Goal: Task Accomplishment & Management: Manage account settings

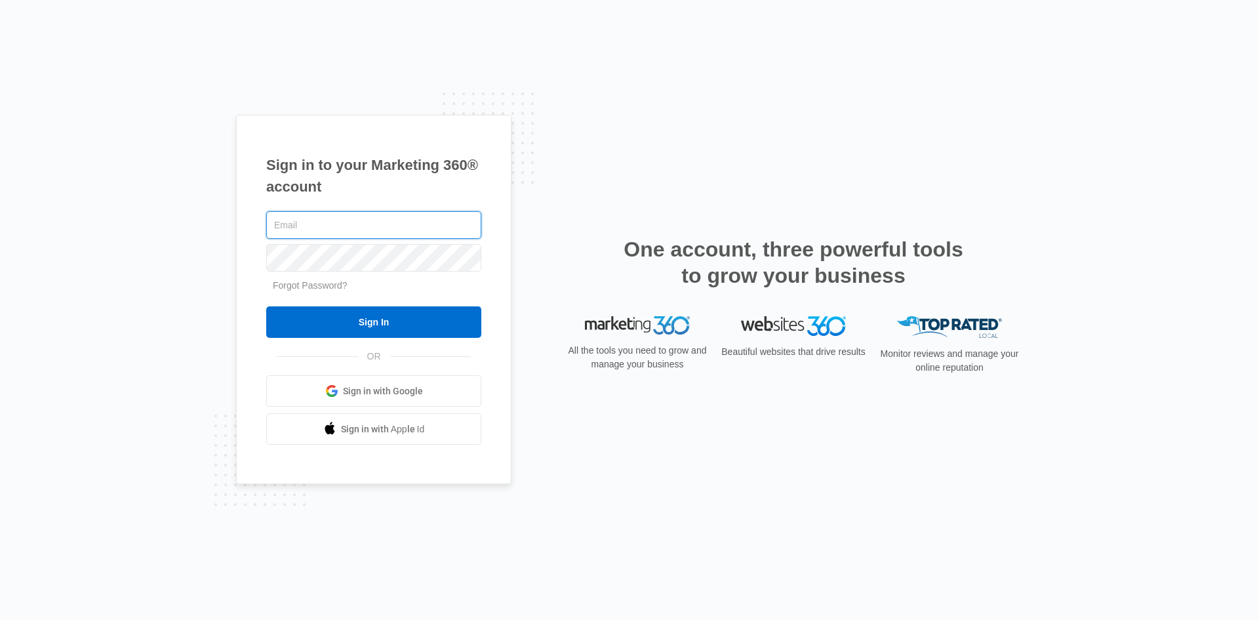
paste input "michaelramossite@gmail.com"
type input "michaelramossite@gmail.com"
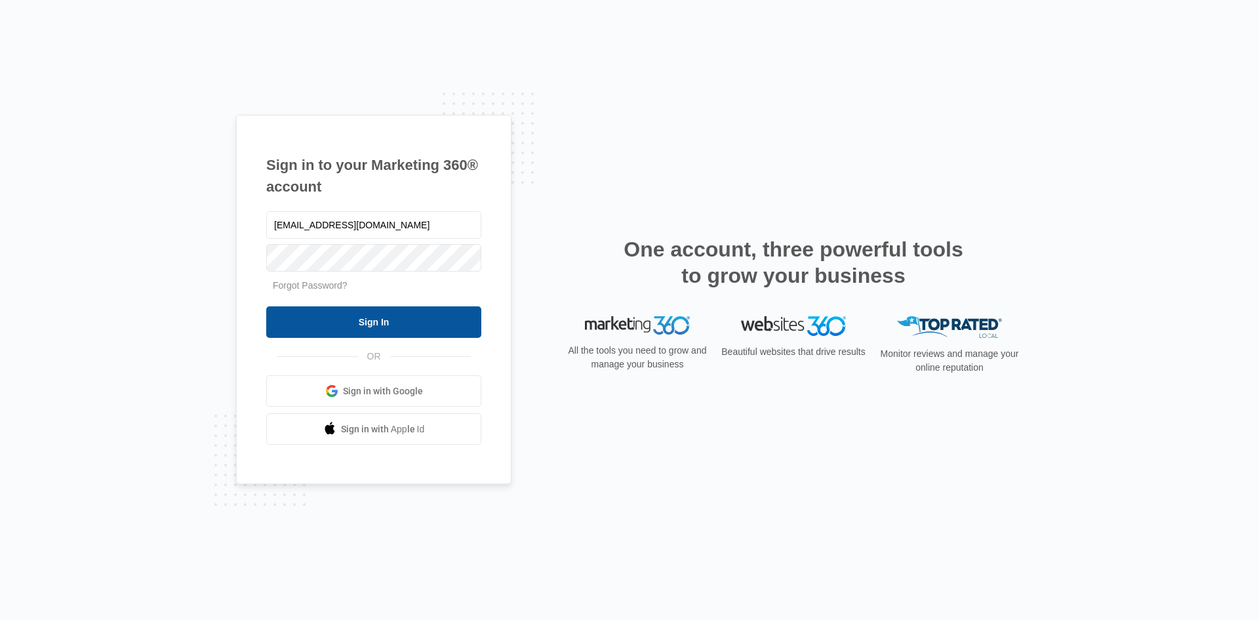
click at [384, 321] on input "Sign In" at bounding box center [373, 321] width 215 height 31
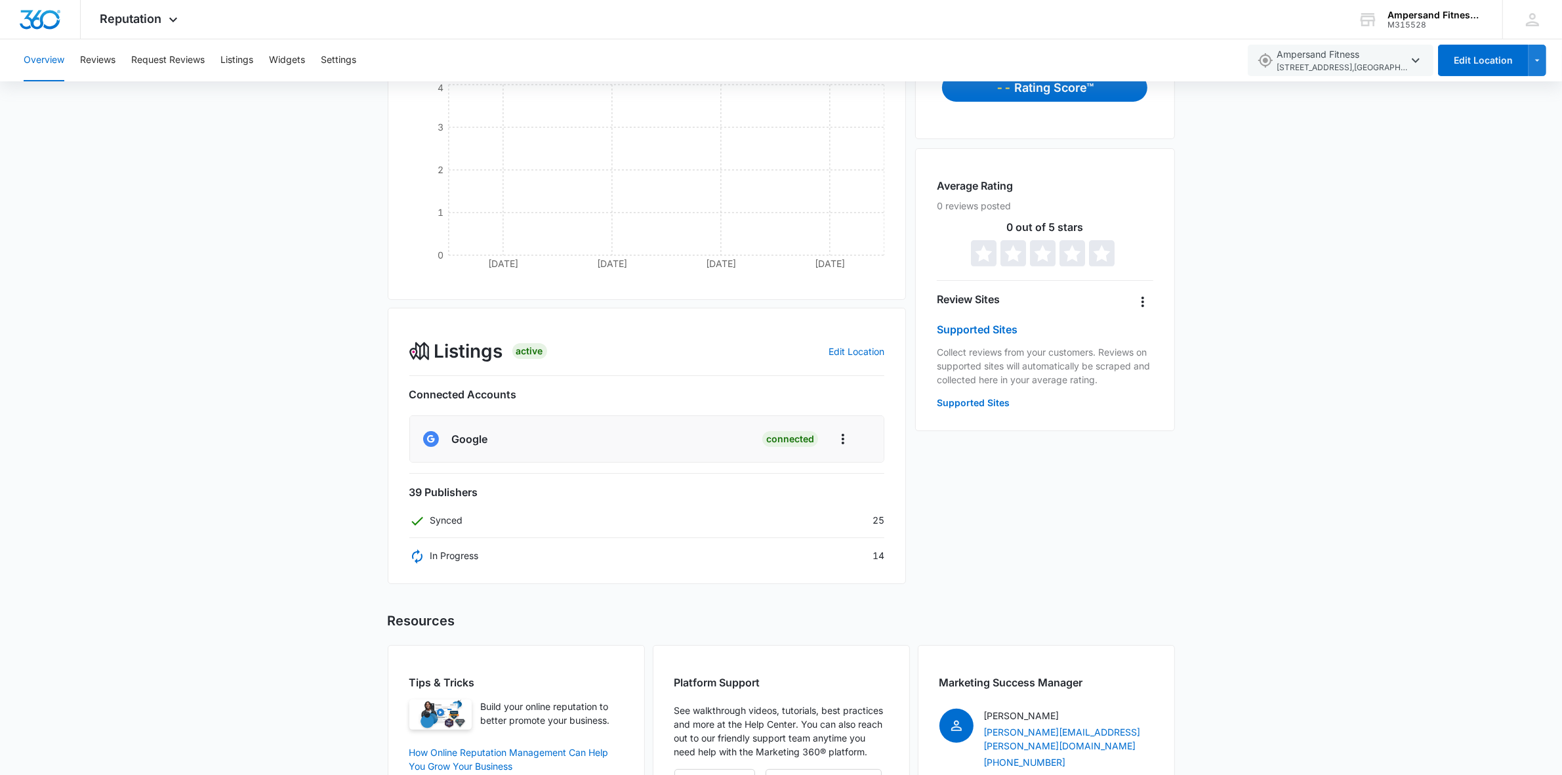
scroll to position [309, 0]
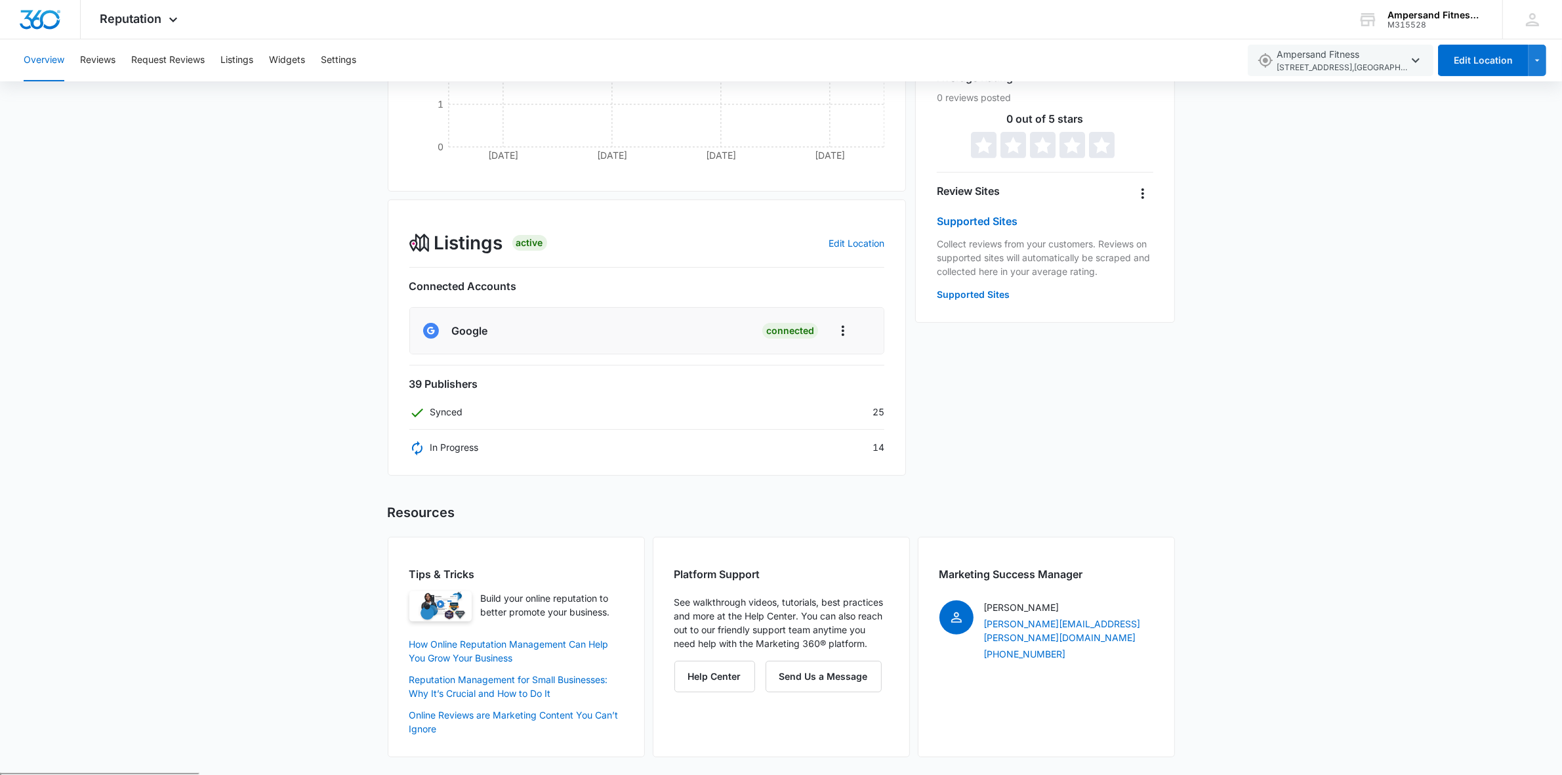
click at [281, 377] on div "Overview Total Reviews Filters [DATE] - [DATE] 0 [DATE] [DATE] [DATE] [DATE] 0 …" at bounding box center [781, 293] width 1562 height 958
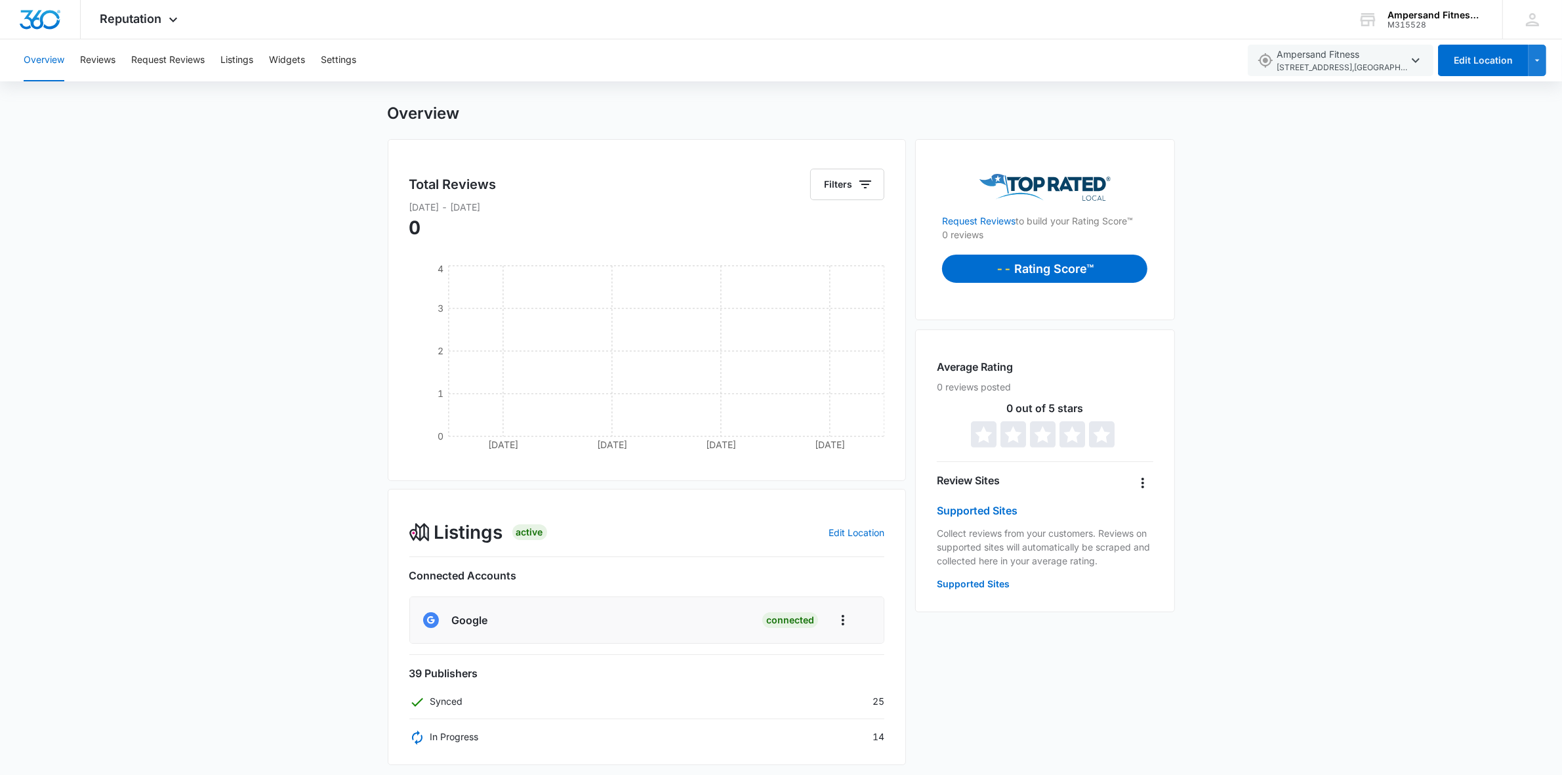
scroll to position [0, 0]
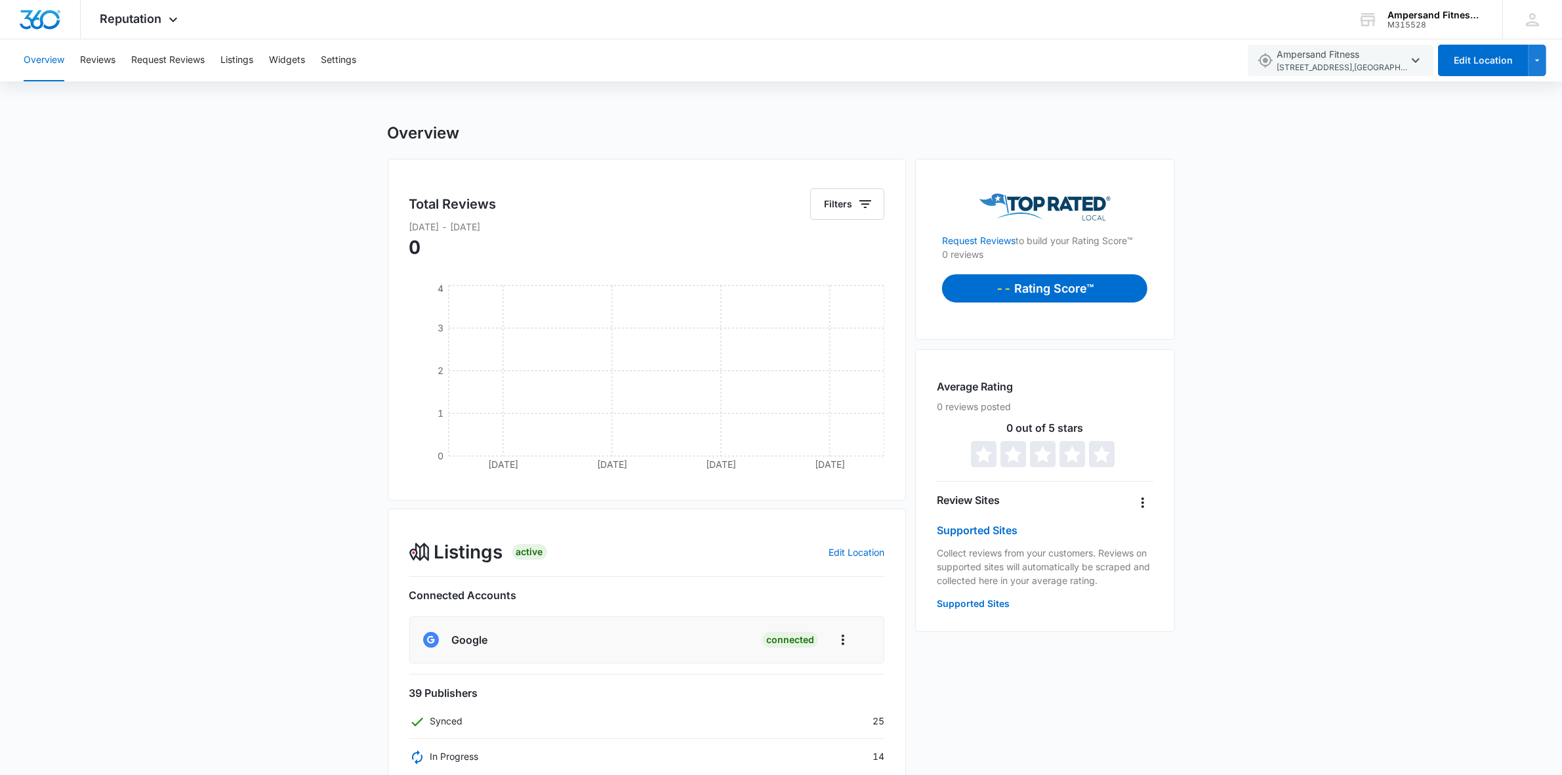
click at [230, 296] on div "Overview Total Reviews Filters [DATE] - [DATE] 0 [DATE] [DATE] [DATE] [DATE] 0 …" at bounding box center [781, 602] width 1562 height 958
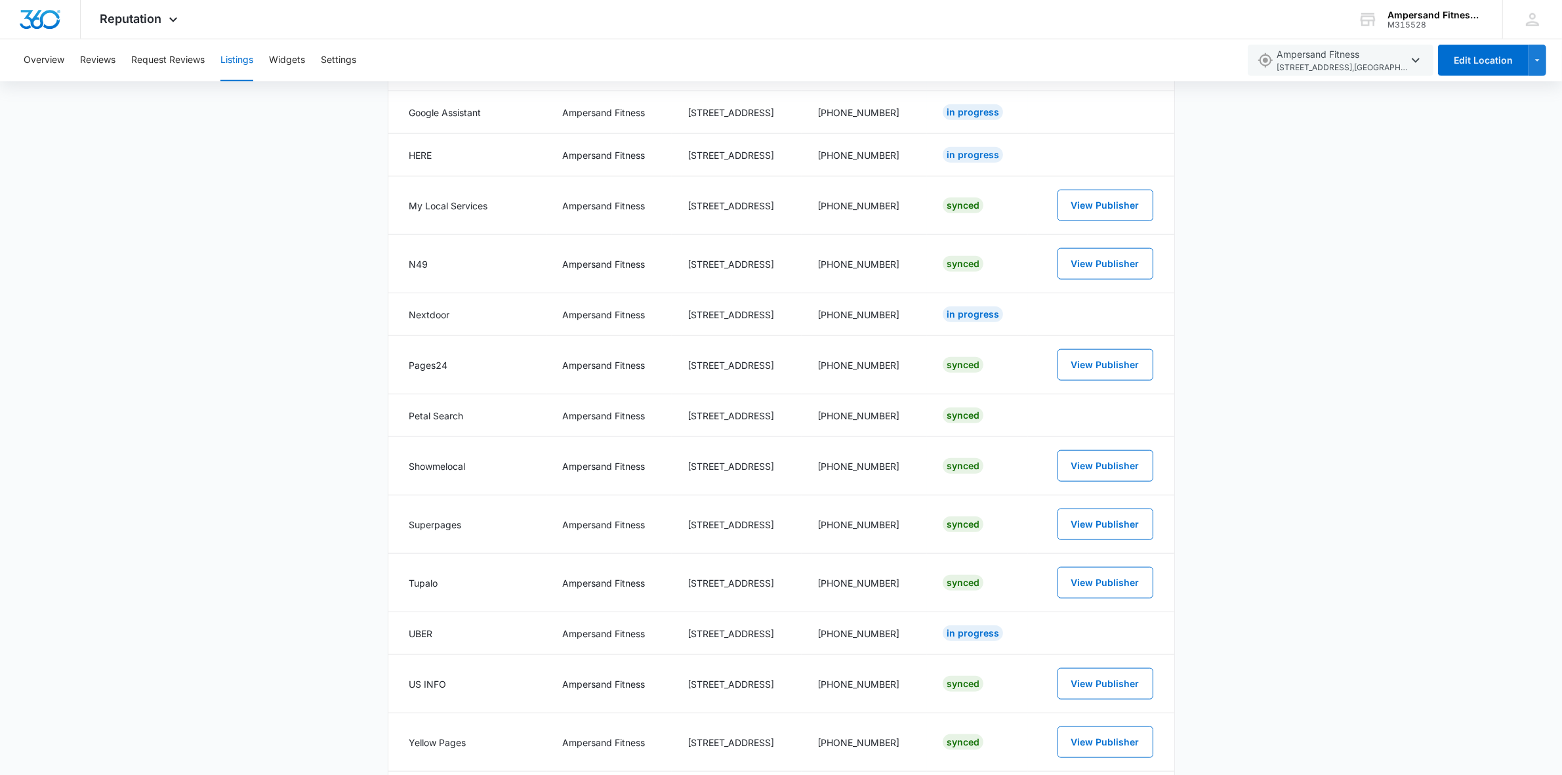
scroll to position [1761, 0]
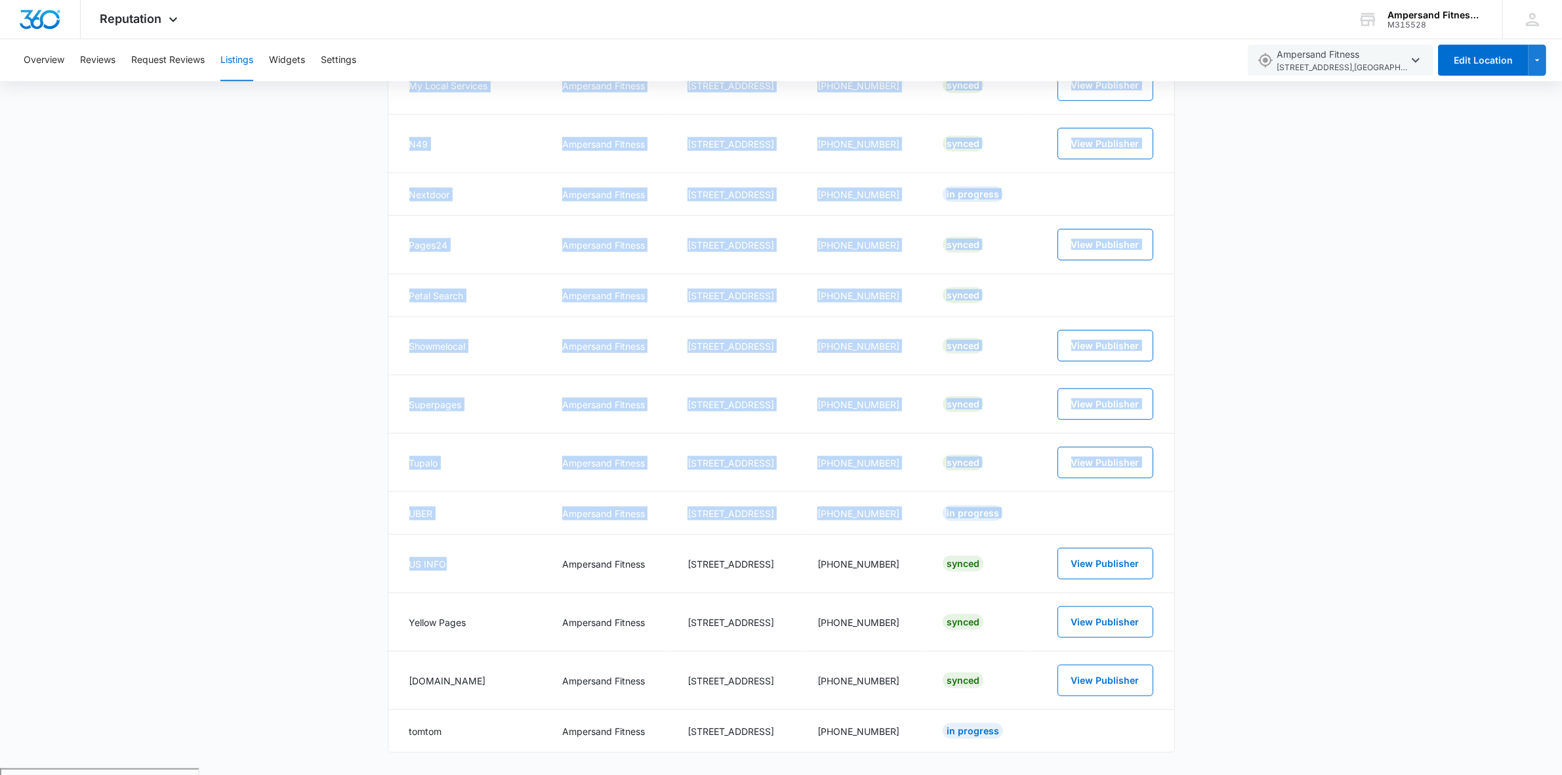
drag, startPoint x: 461, startPoint y: 572, endPoint x: 363, endPoint y: 558, distance: 99.4
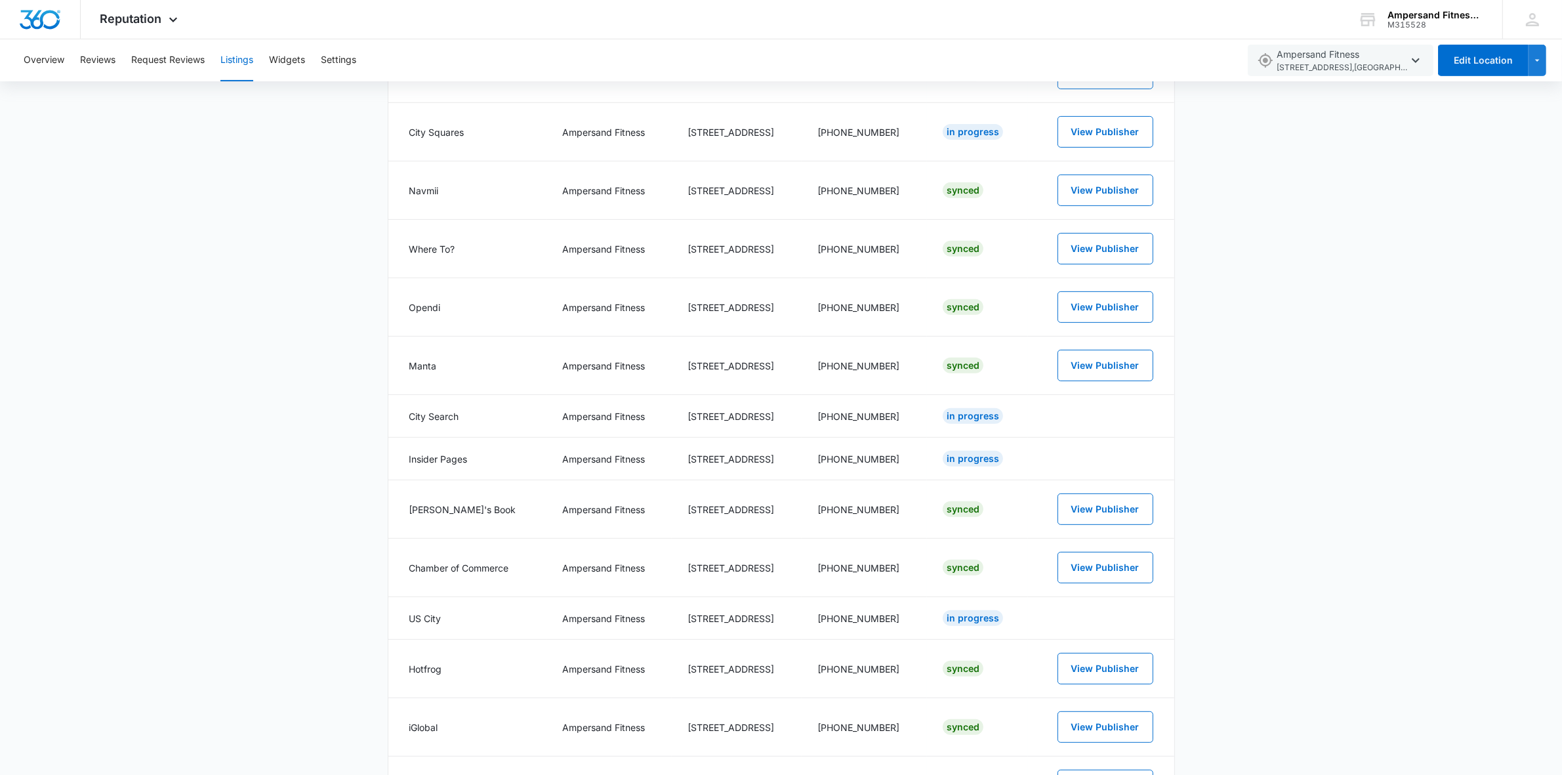
scroll to position [613, 0]
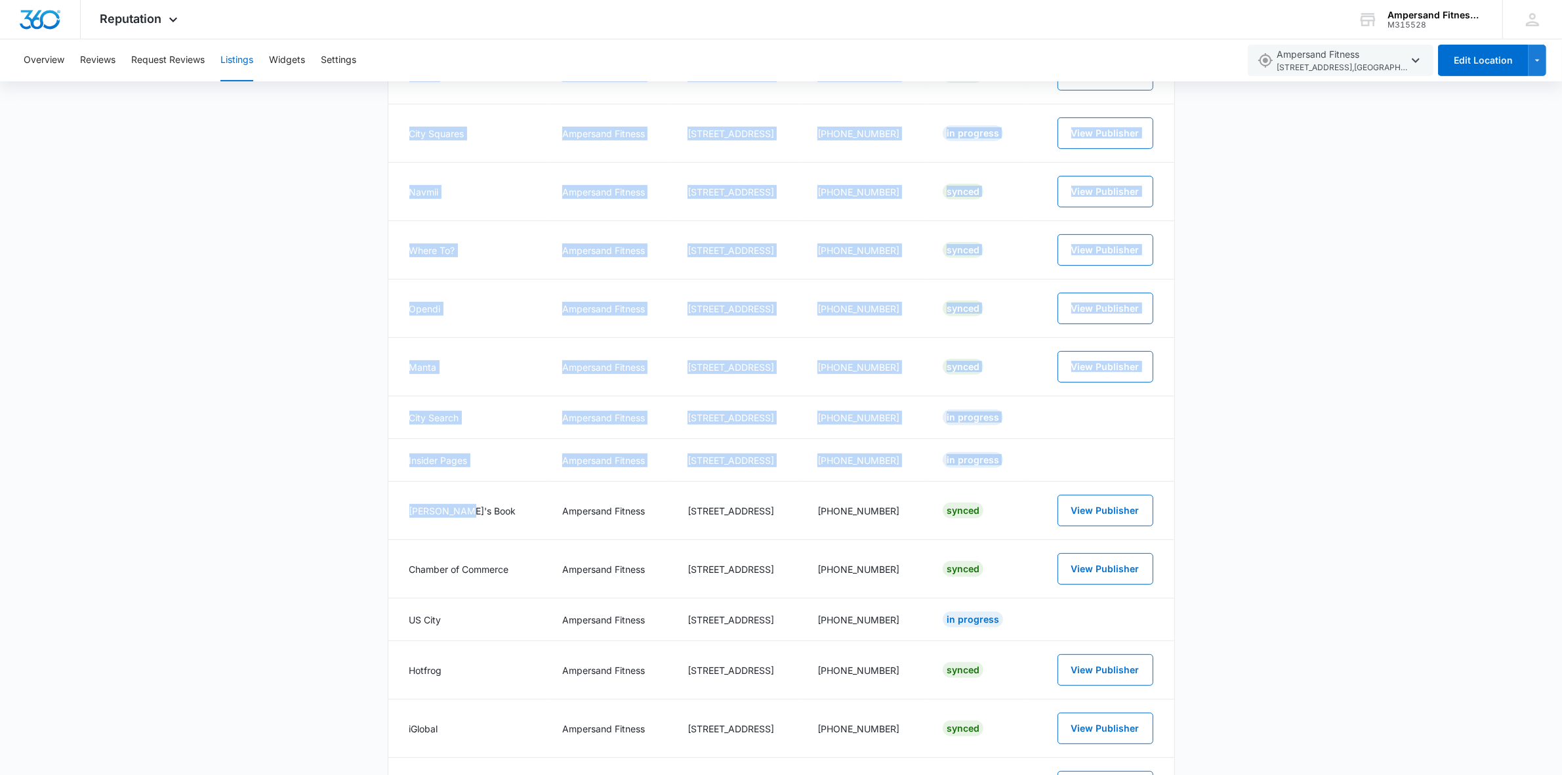
drag, startPoint x: 464, startPoint y: 510, endPoint x: 386, endPoint y: 510, distance: 78.7
click at [386, 510] on div "Listings 39 Total Listings Synced In Progress Unavailable Connected Accounts Be…" at bounding box center [781, 713] width 1562 height 2406
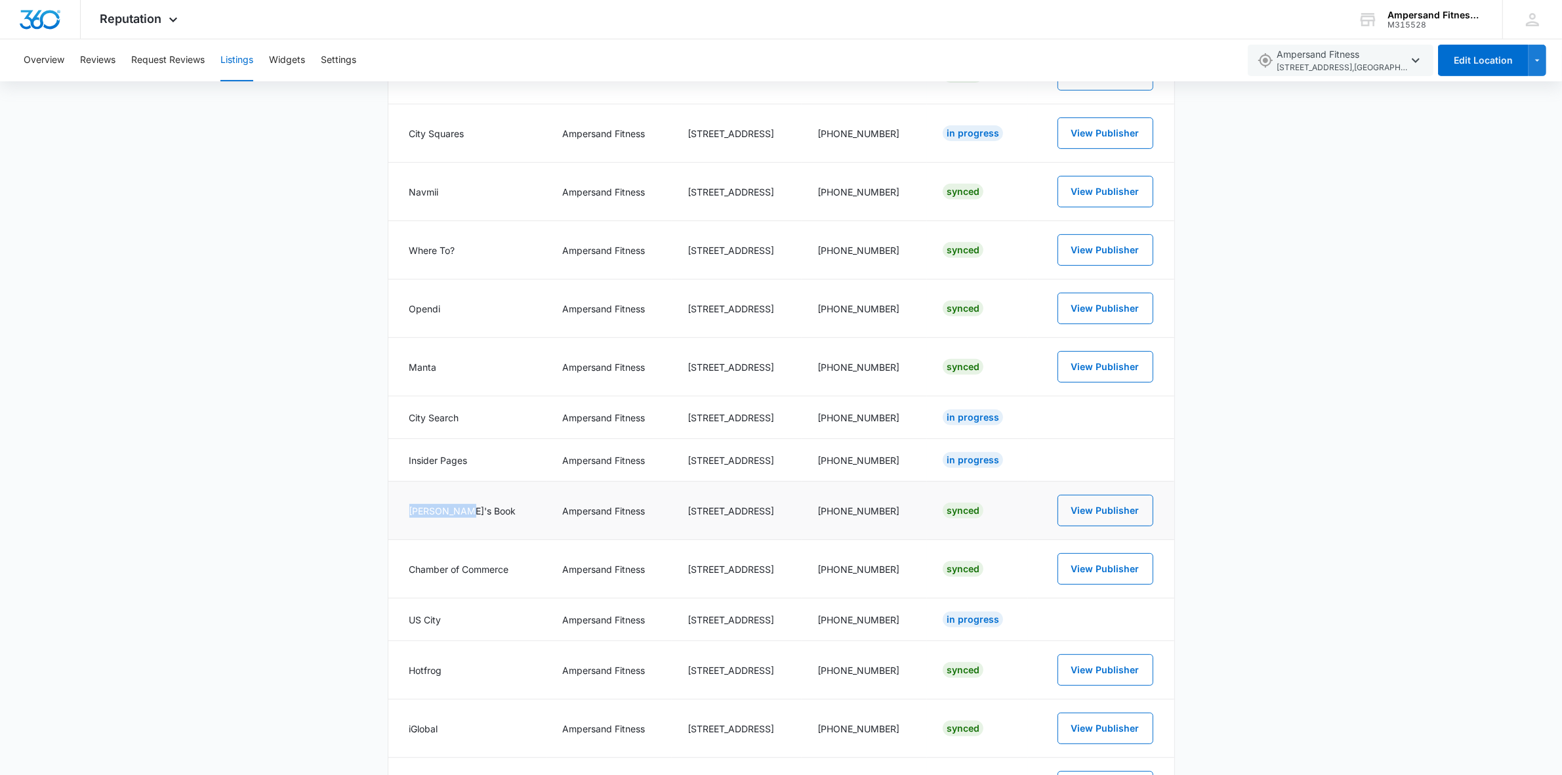
drag, startPoint x: 398, startPoint y: 516, endPoint x: 464, endPoint y: 512, distance: 65.7
click at [464, 512] on td "Judy's Book" at bounding box center [467, 510] width 158 height 58
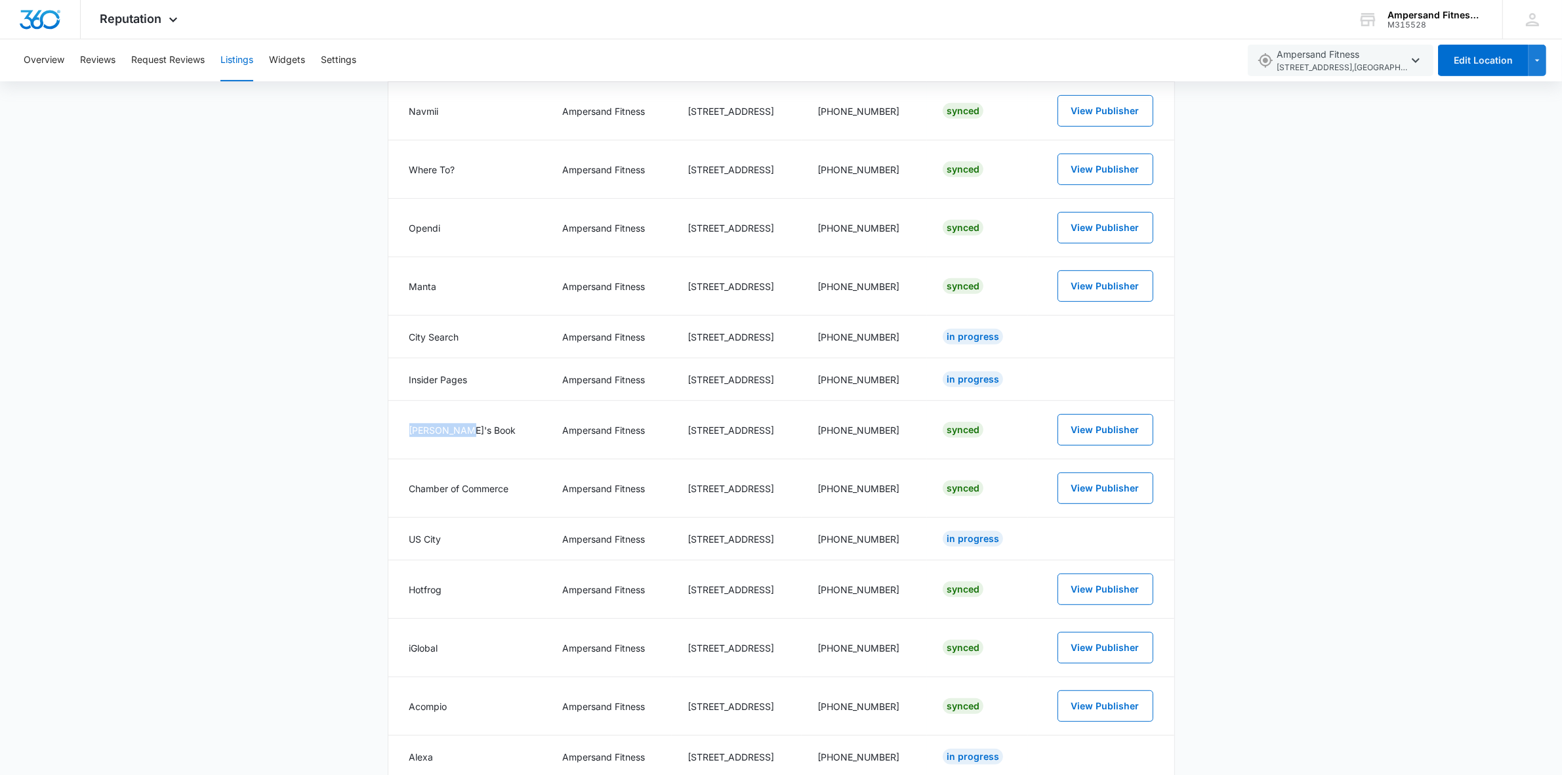
scroll to position [859, 0]
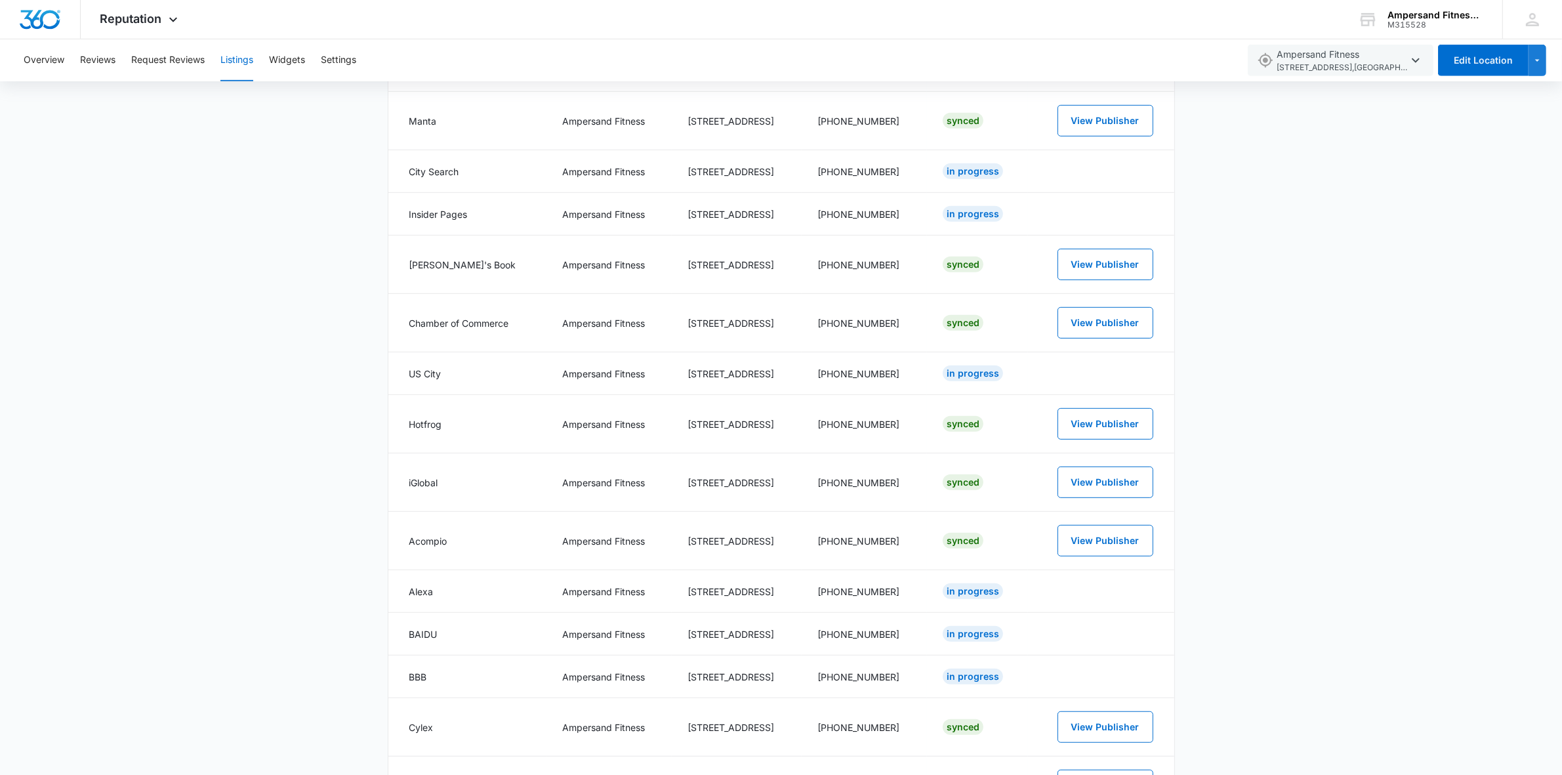
click at [223, 355] on div "Listings 39 Total Listings Synced In Progress Unavailable Connected Accounts Be…" at bounding box center [781, 467] width 1562 height 2406
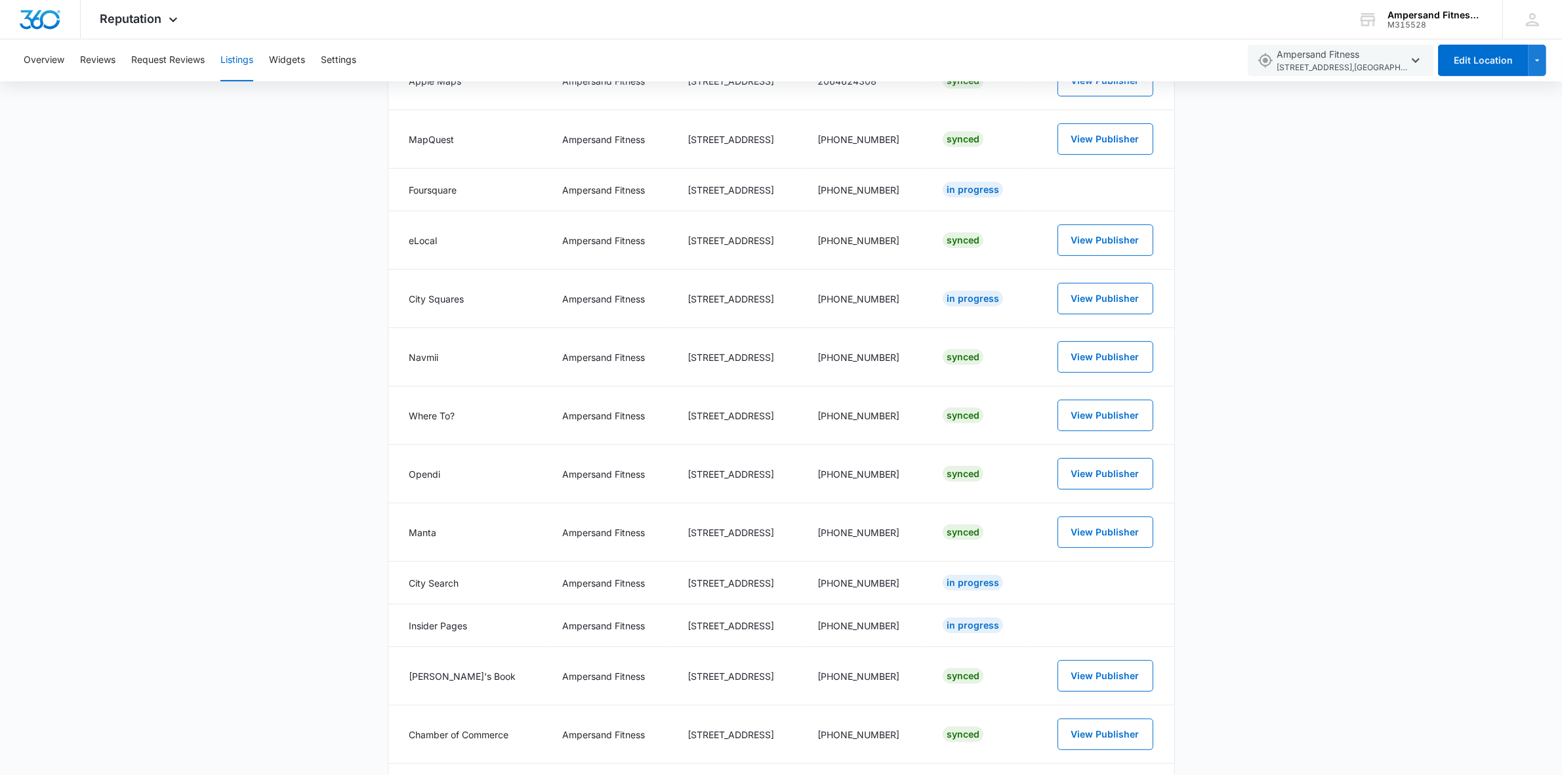
scroll to position [203, 0]
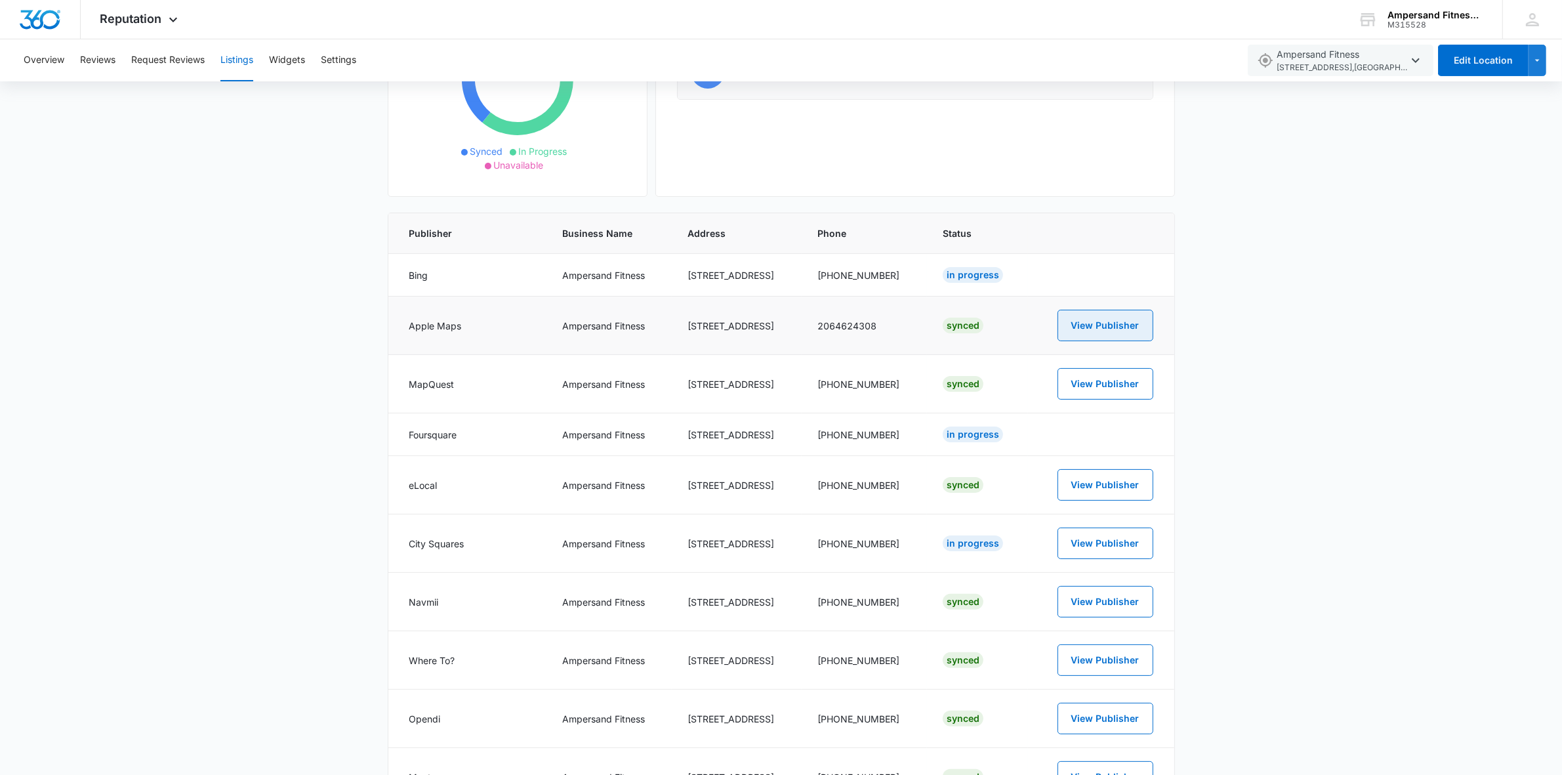
click at [1089, 322] on button "View Publisher" at bounding box center [1105, 325] width 96 height 31
click at [132, 21] on span "Reputation" at bounding box center [131, 19] width 62 height 14
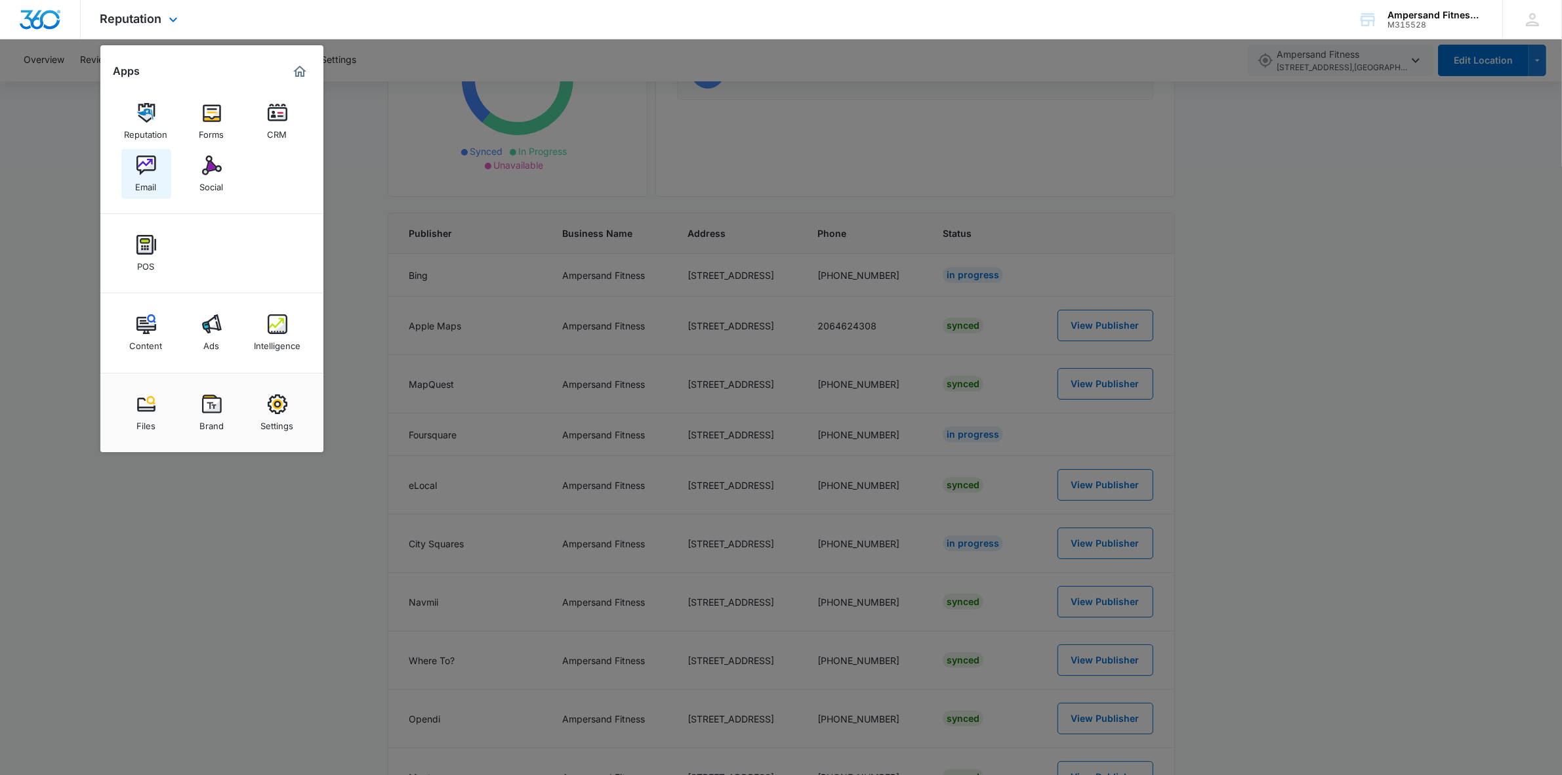
click at [136, 181] on div "Email" at bounding box center [146, 183] width 21 height 17
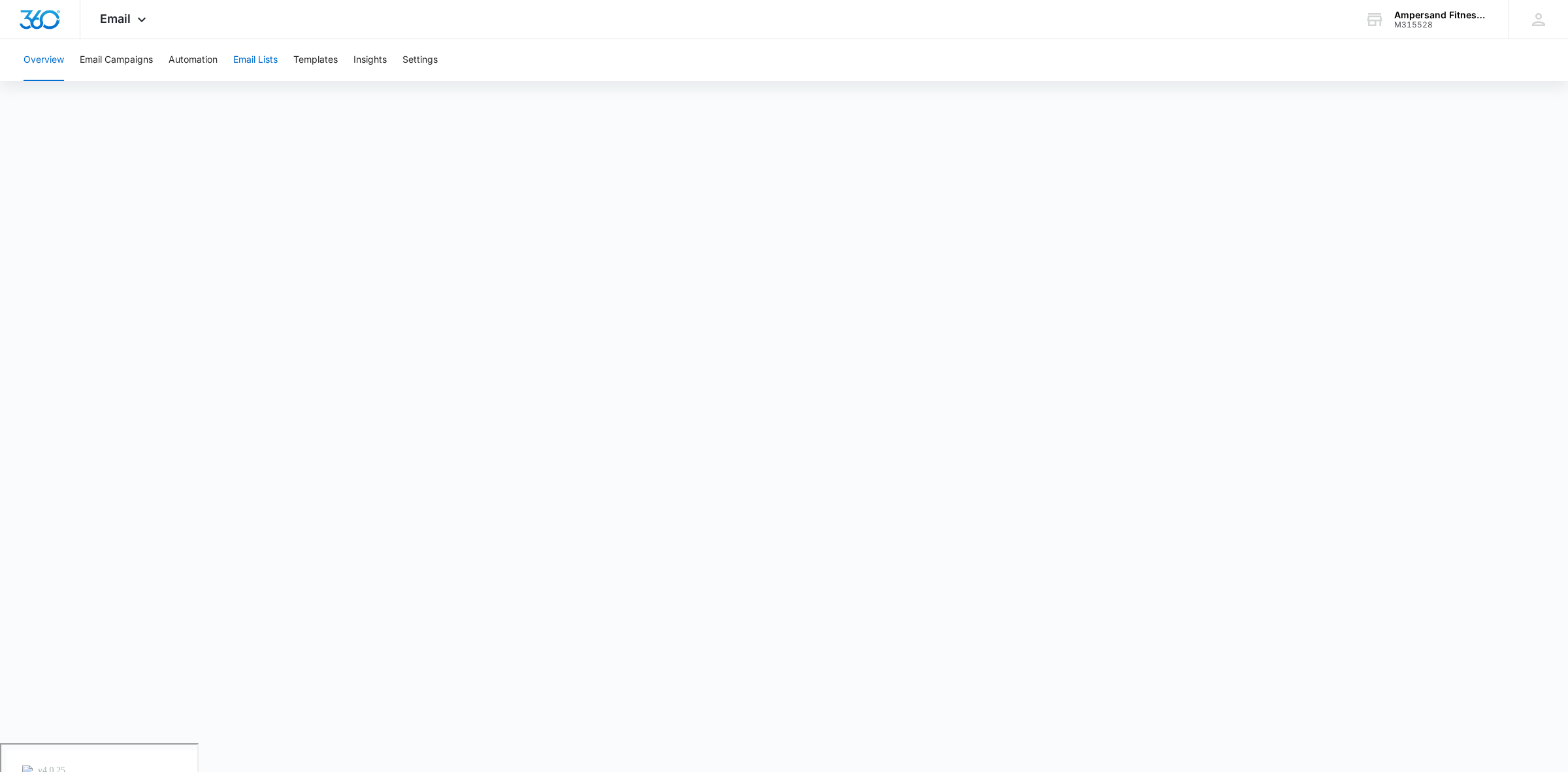
click at [269, 64] on button "Email Lists" at bounding box center [255, 60] width 45 height 42
click at [47, 56] on button "Overview" at bounding box center [44, 60] width 41 height 42
